Goal: Use online tool/utility: Utilize a website feature to perform a specific function

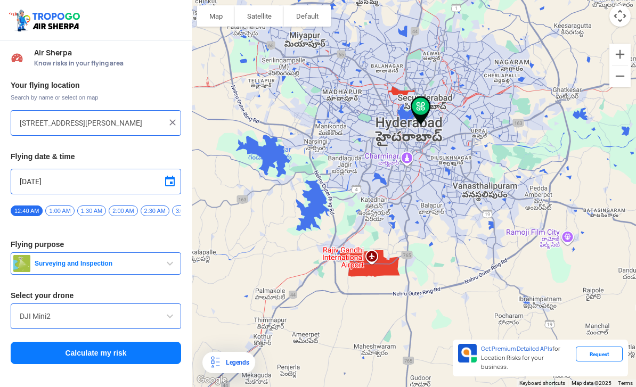
click at [26, 258] on img "button" at bounding box center [21, 263] width 17 height 17
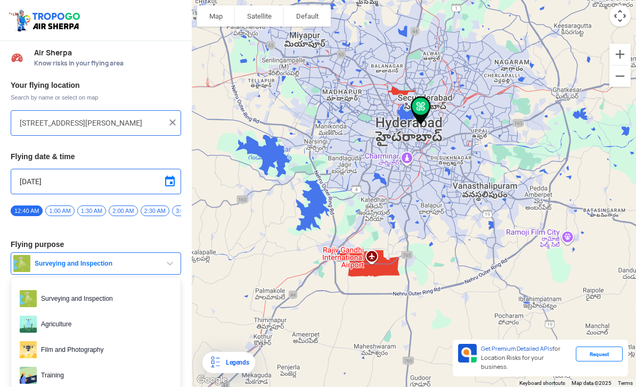
scroll to position [34, 0]
click at [503, 123] on div at bounding box center [318, 193] width 636 height 387
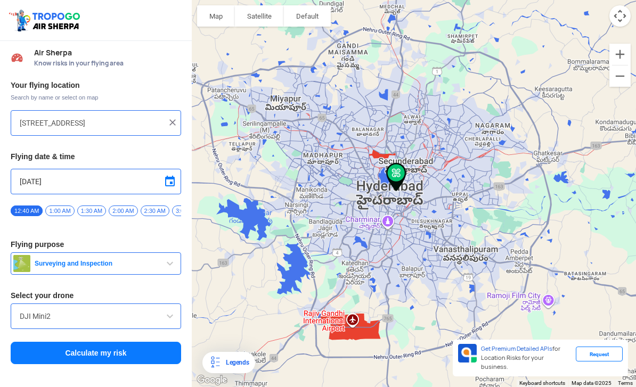
click at [387, 174] on div at bounding box center [414, 193] width 444 height 387
type input "1-2-235 to [STREET_ADDRESS]"
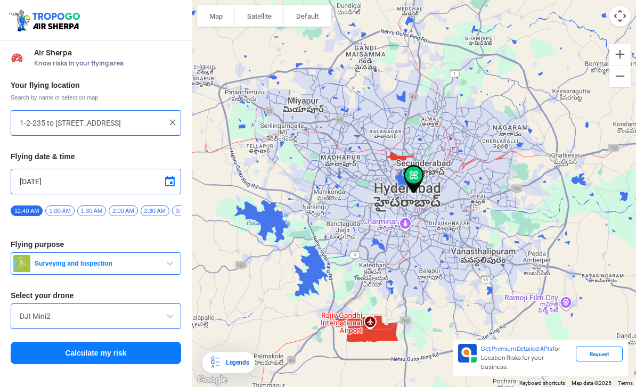
click at [25, 269] on div "Your flying location Search by name or select on map 1-2-235 to 241, Street Num…" at bounding box center [96, 223] width 192 height 296
click at [29, 310] on input "DJI Mini2" at bounding box center [96, 316] width 152 height 13
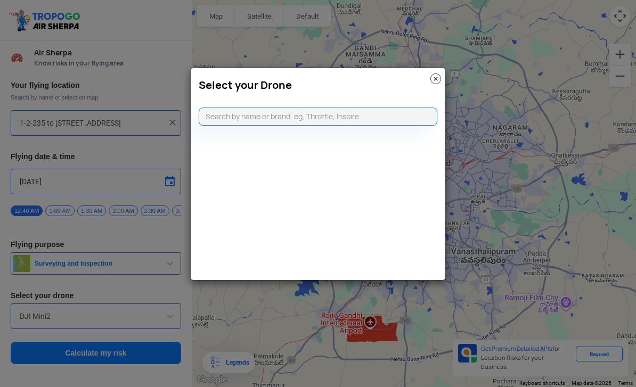
click at [368, 111] on input "text" at bounding box center [318, 117] width 239 height 18
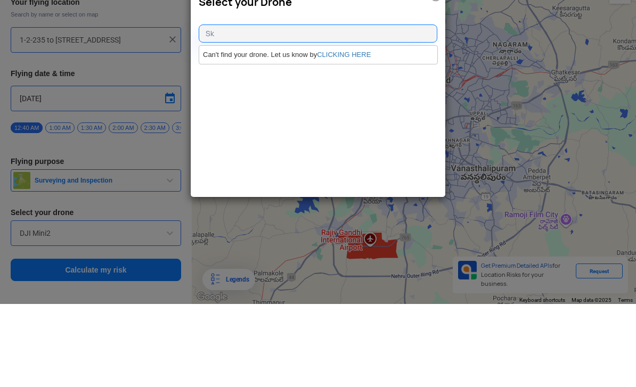
type input "S"
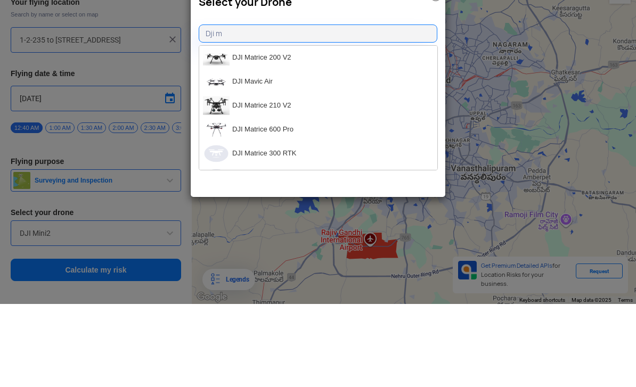
type input "Dji"
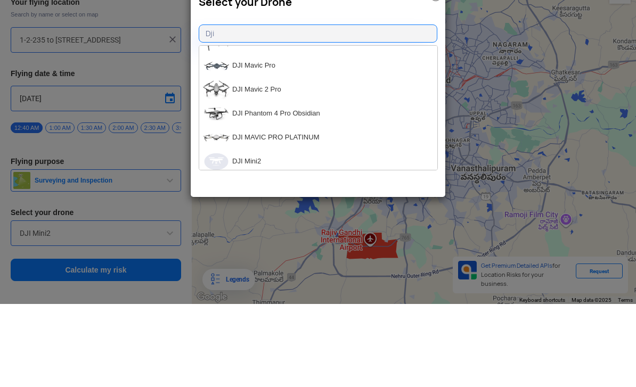
scroll to position [839, 0]
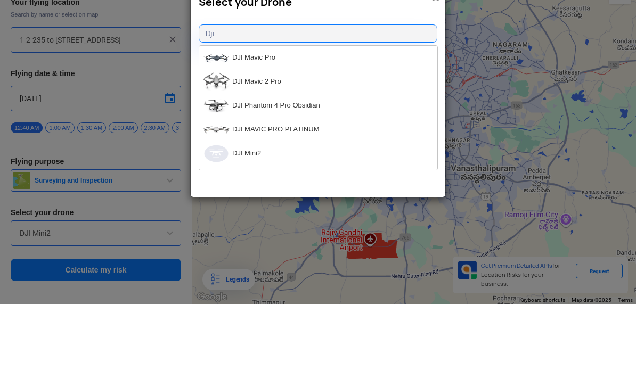
click at [346, 177] on li "DJI Phantom 4 Pro Obsidian" at bounding box center [318, 189] width 238 height 24
type input "DJI Phantom 4 Pro Obsidian"
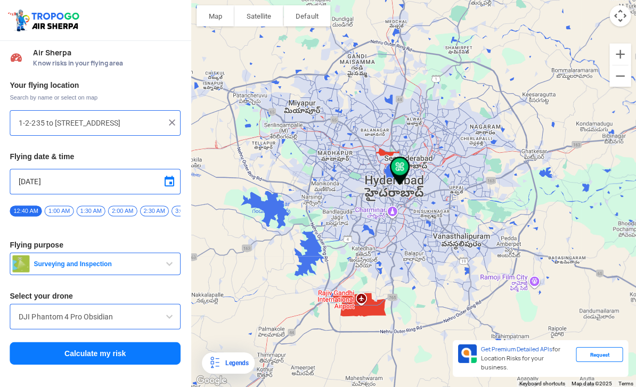
scroll to position [0, 0]
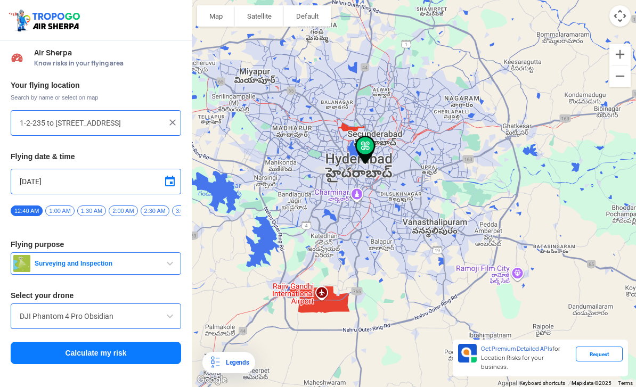
click at [33, 349] on button "Calculate my risk" at bounding box center [96, 353] width 170 height 22
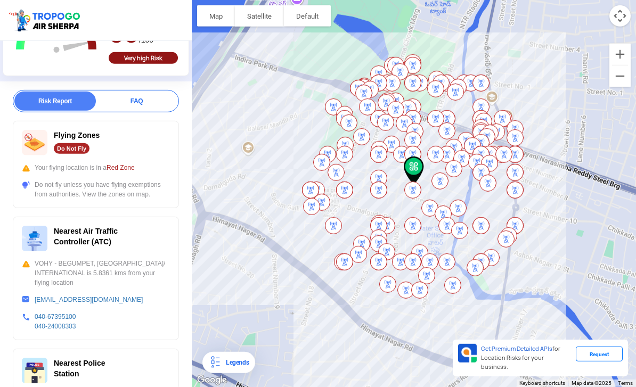
scroll to position [120, 0]
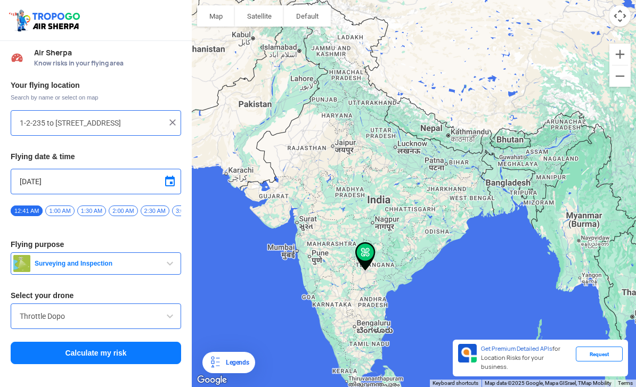
click at [35, 319] on input "Throttle Dopo" at bounding box center [96, 316] width 152 height 13
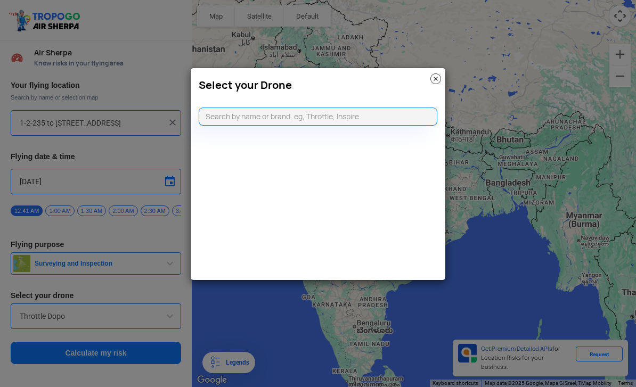
click at [367, 99] on div at bounding box center [318, 111] width 255 height 29
click at [367, 98] on div at bounding box center [318, 111] width 255 height 29
click at [376, 120] on input "text" at bounding box center [318, 117] width 239 height 18
type input "S"
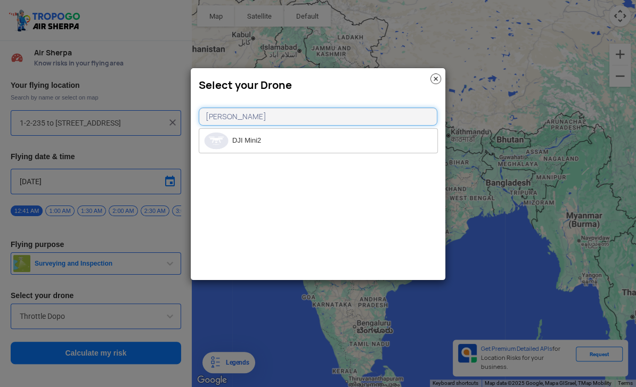
type input "Dji mini"
click at [322, 147] on li "DJI Mini2" at bounding box center [318, 141] width 238 height 24
type input "DJI Mini2"
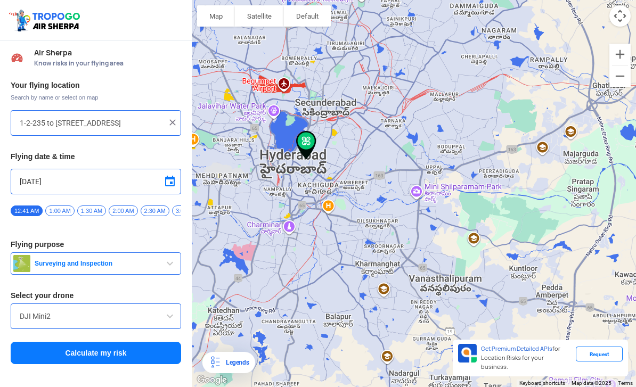
scroll to position [34, 0]
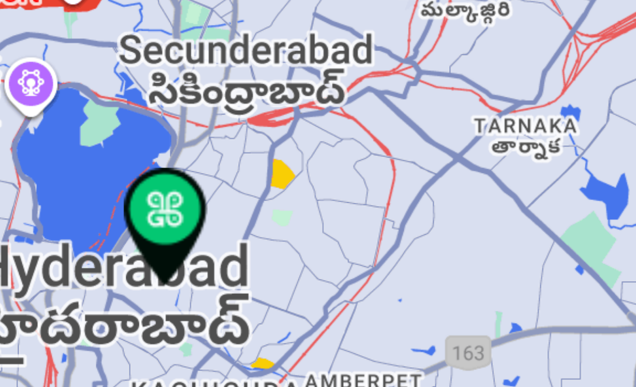
click at [192, 35] on div at bounding box center [414, 193] width 444 height 387
type input "[STREET_ADDRESS]"
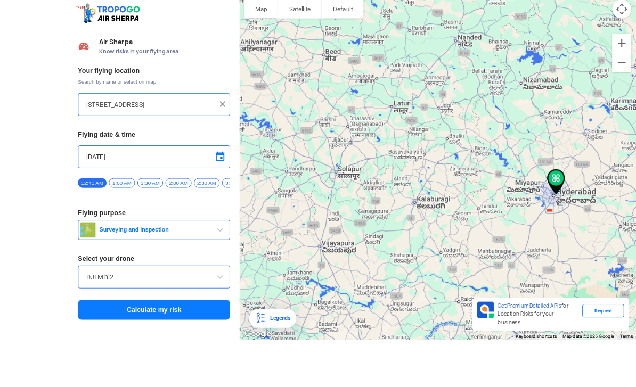
scroll to position [34, 0]
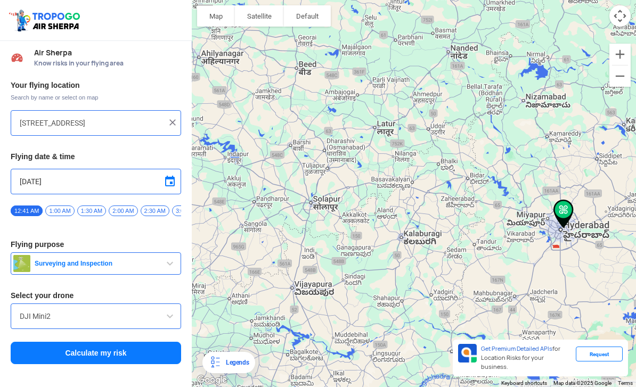
click at [47, 342] on button "Calculate my risk" at bounding box center [96, 353] width 170 height 22
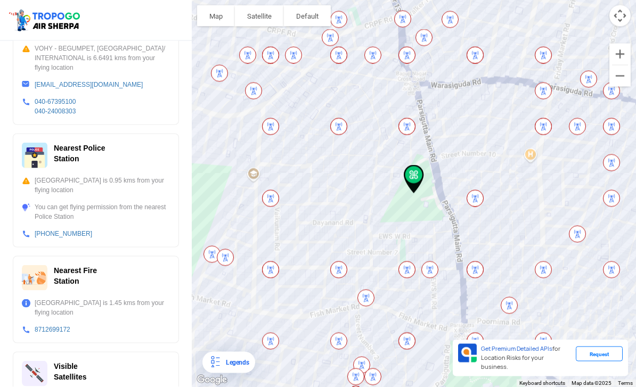
scroll to position [0, 0]
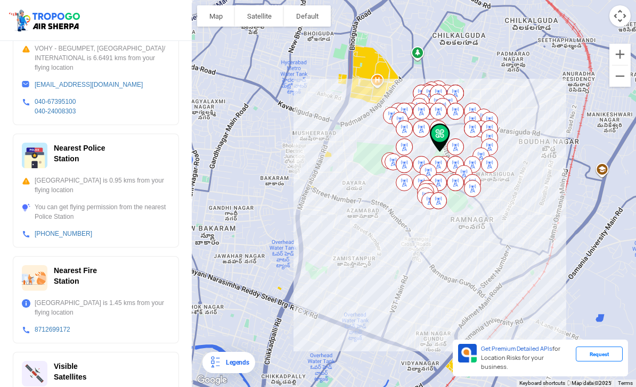
click at [370, 101] on div at bounding box center [414, 193] width 444 height 387
